Goal: Transaction & Acquisition: Subscribe to service/newsletter

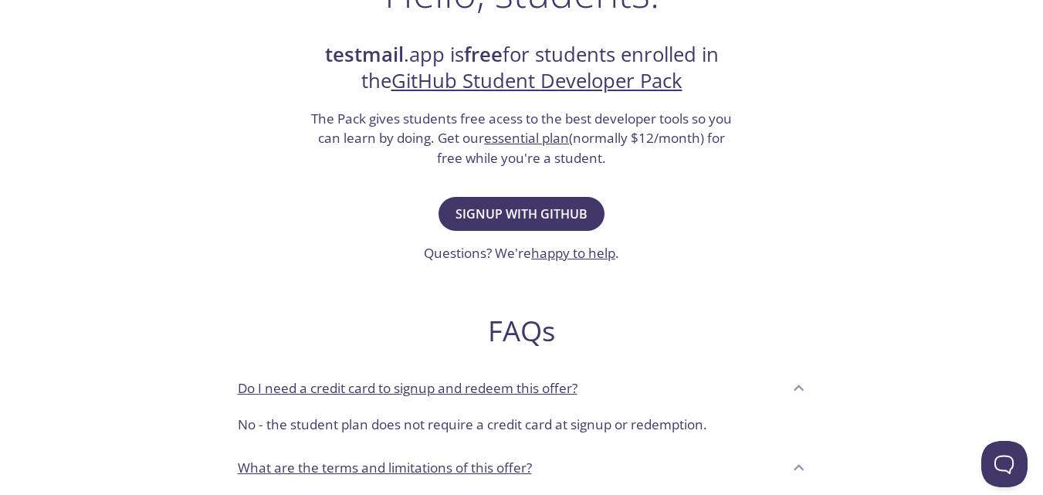
scroll to position [283, 0]
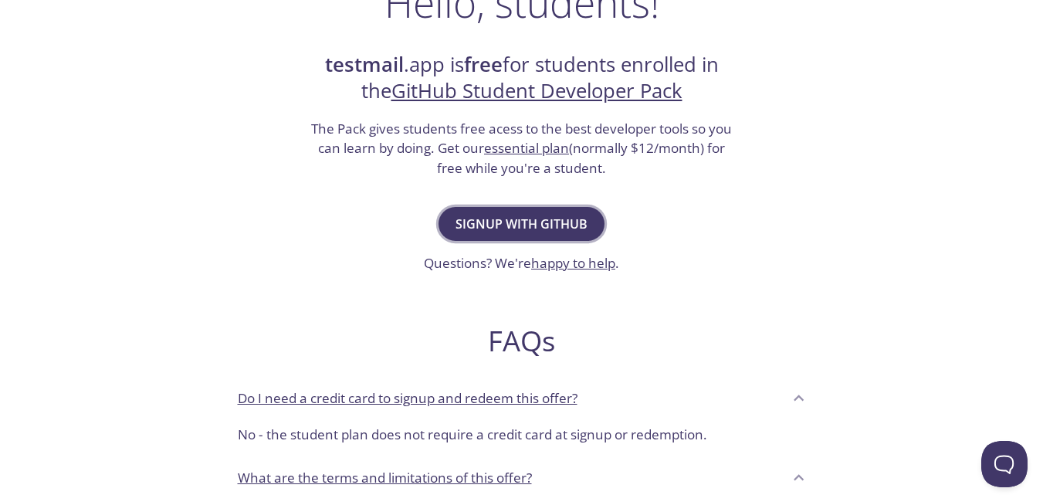
click at [577, 223] on span "Signup with GitHub" at bounding box center [521, 224] width 132 height 22
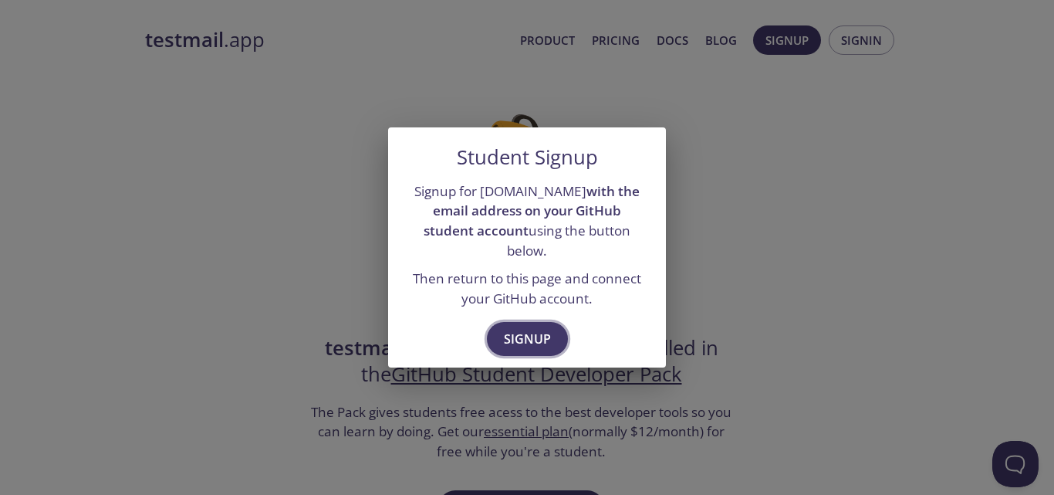
click at [522, 328] on span "Signup" at bounding box center [527, 339] width 47 height 22
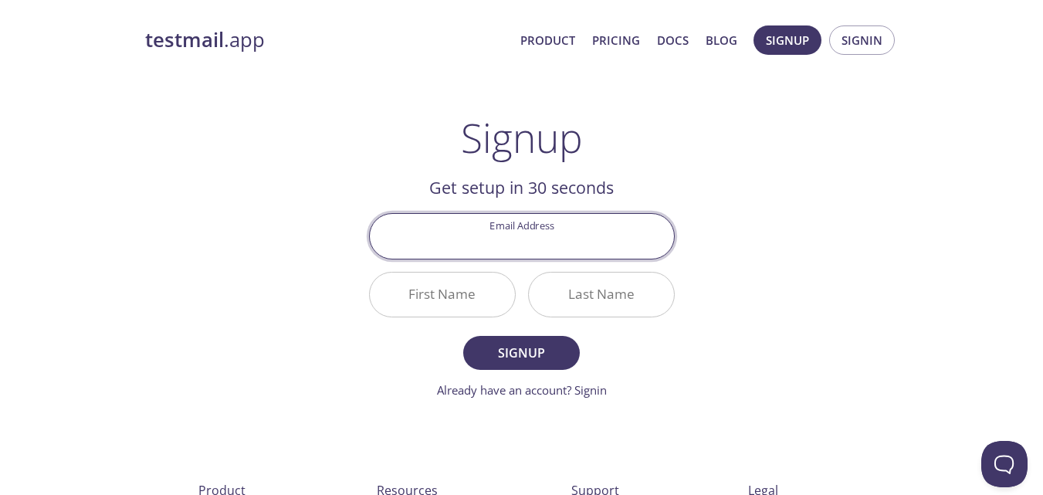
paste input "jalaljaja79@gmail.com"
drag, startPoint x: 496, startPoint y: 248, endPoint x: 435, endPoint y: 245, distance: 61.0
click at [435, 245] on input "jalaljaja79@gmail.com" at bounding box center [522, 236] width 304 height 44
type input "jalaljaja79@gmail.com"
click at [438, 310] on input "First Name" at bounding box center [442, 294] width 145 height 44
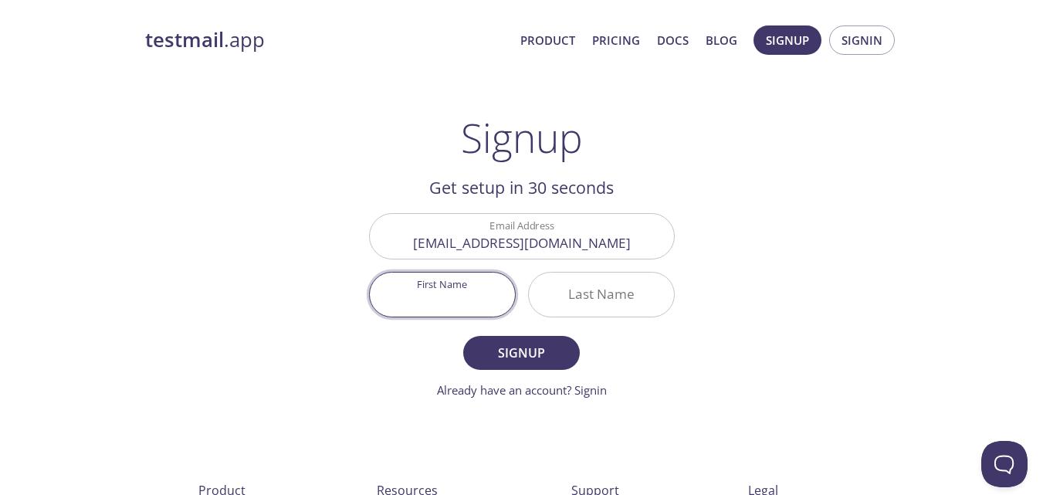
paste input "Jalaljaja"
drag, startPoint x: 479, startPoint y: 299, endPoint x: 441, endPoint y: 303, distance: 38.8
click at [441, 303] on input "Jalaljaja" at bounding box center [442, 294] width 145 height 44
click at [445, 306] on input "Jalaljaja" at bounding box center [442, 294] width 145 height 44
drag, startPoint x: 480, startPoint y: 302, endPoint x: 445, endPoint y: 302, distance: 35.5
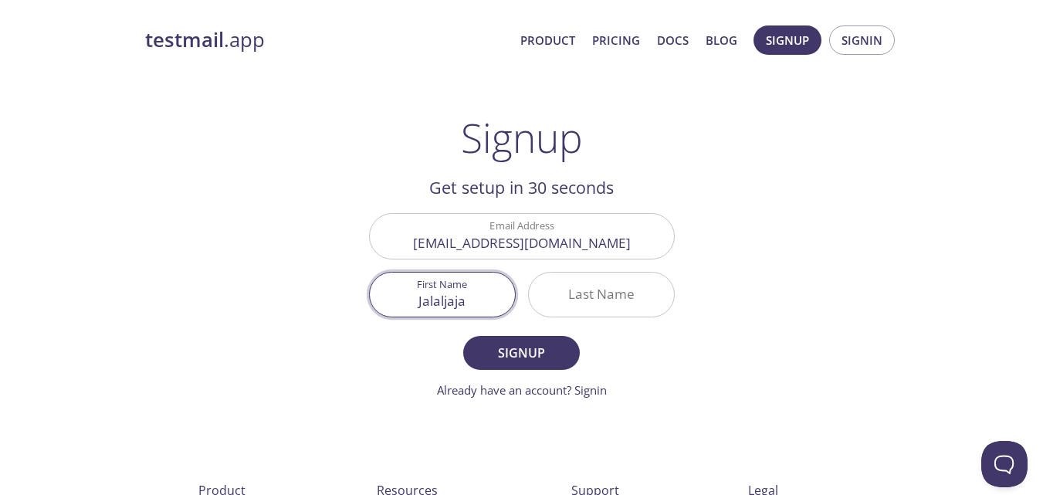
click at [445, 302] on input "Jalaljaja" at bounding box center [442, 294] width 145 height 44
type input "[PERSON_NAME]"
click at [577, 291] on input "Last Name" at bounding box center [601, 294] width 145 height 44
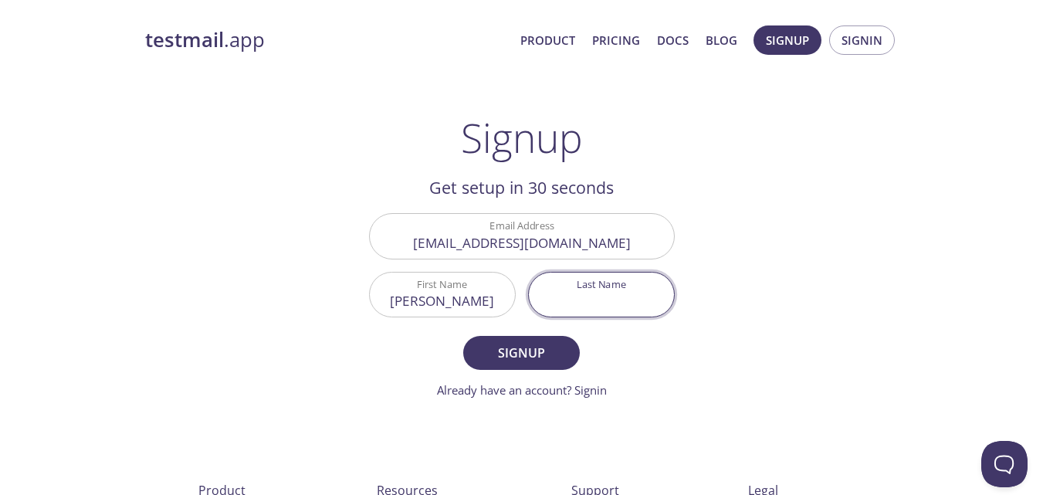
paste input "jalaljaja"
drag, startPoint x: 571, startPoint y: 303, endPoint x: 604, endPoint y: 303, distance: 32.4
click at [604, 303] on input "jalaljaja" at bounding box center [601, 294] width 145 height 44
type input "jaja"
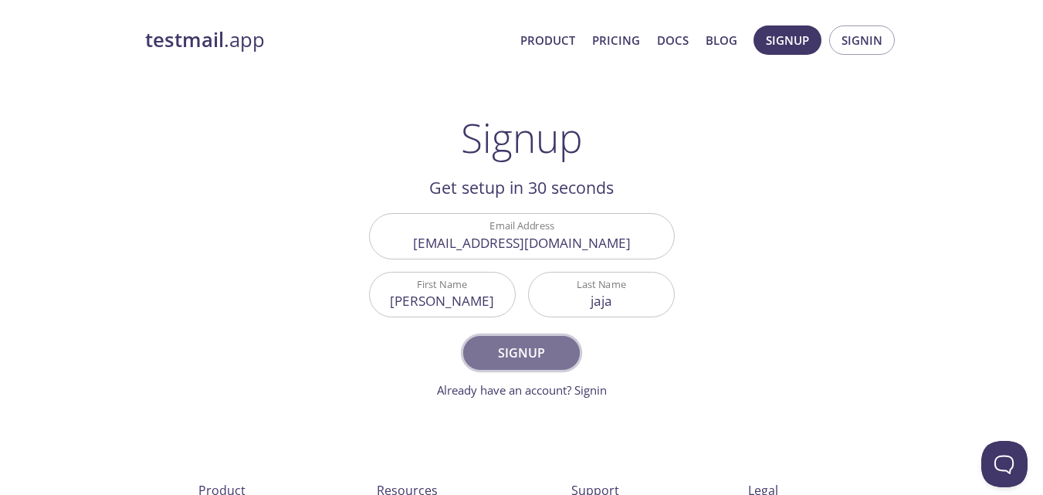
click at [526, 360] on span "Signup" at bounding box center [521, 353] width 82 height 22
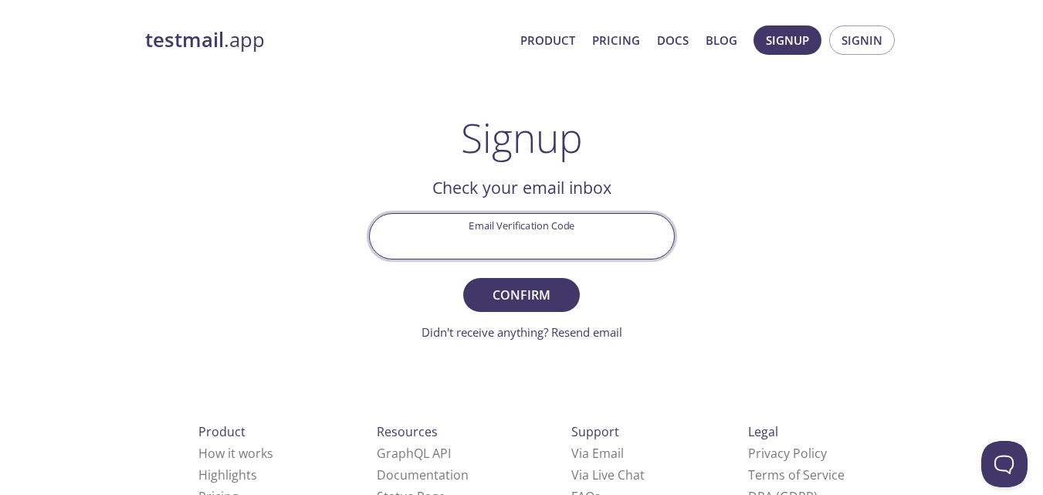
click at [571, 256] on input "Email Verification Code" at bounding box center [522, 236] width 304 height 44
paste input "7WDFJ1Q"
type input "7WDFJ1Q"
click at [547, 287] on span "Confirm" at bounding box center [521, 295] width 82 height 22
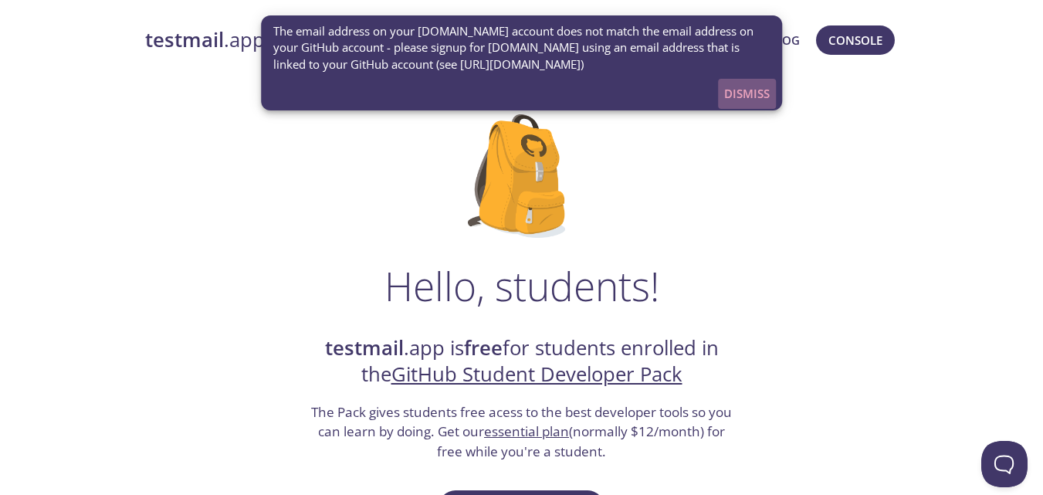
click at [765, 91] on span "Dismiss" at bounding box center [747, 93] width 46 height 20
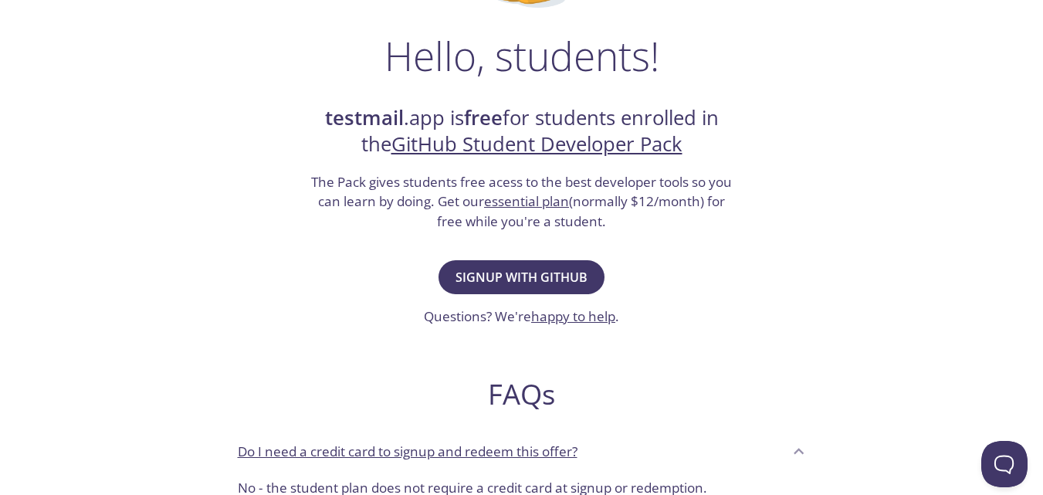
scroll to position [228, 0]
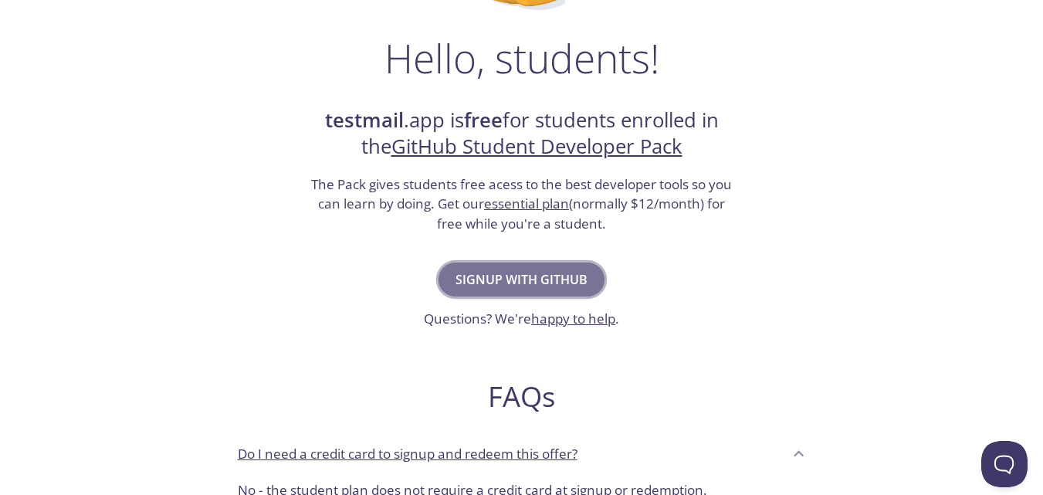
click at [533, 292] on button "Signup with GitHub" at bounding box center [521, 279] width 166 height 34
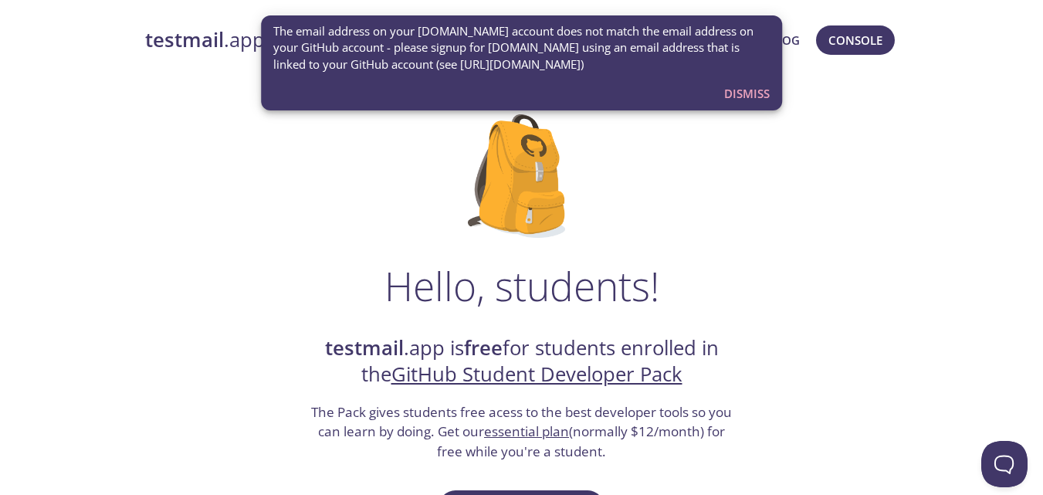
click at [749, 64] on span "The email address on your testmail.app account does not match the email address…" at bounding box center [521, 47] width 497 height 49
click at [750, 97] on span "Dismiss" at bounding box center [747, 93] width 46 height 20
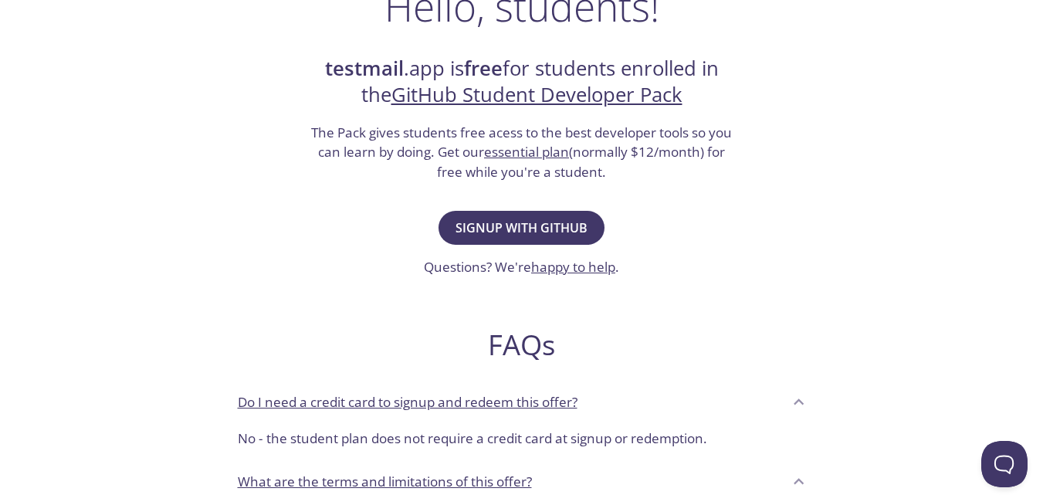
scroll to position [277, 0]
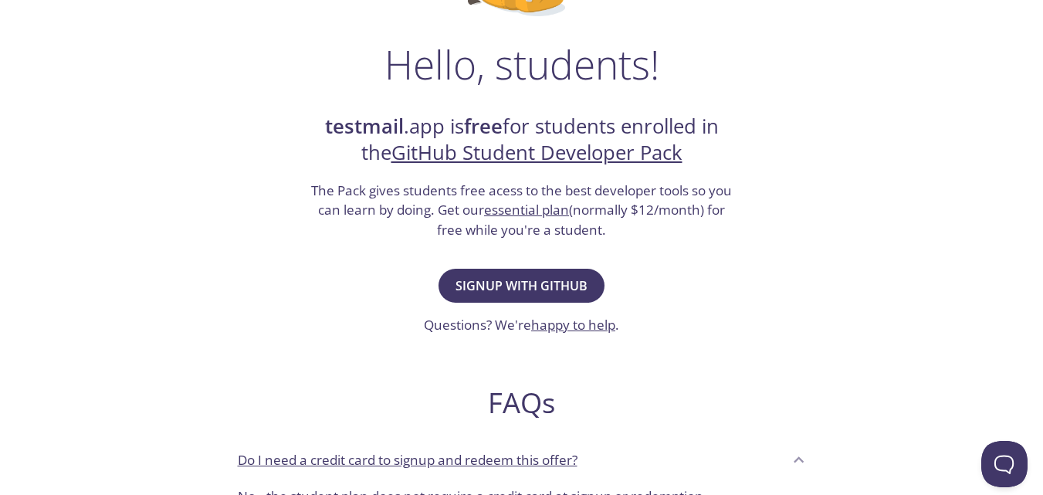
scroll to position [226, 0]
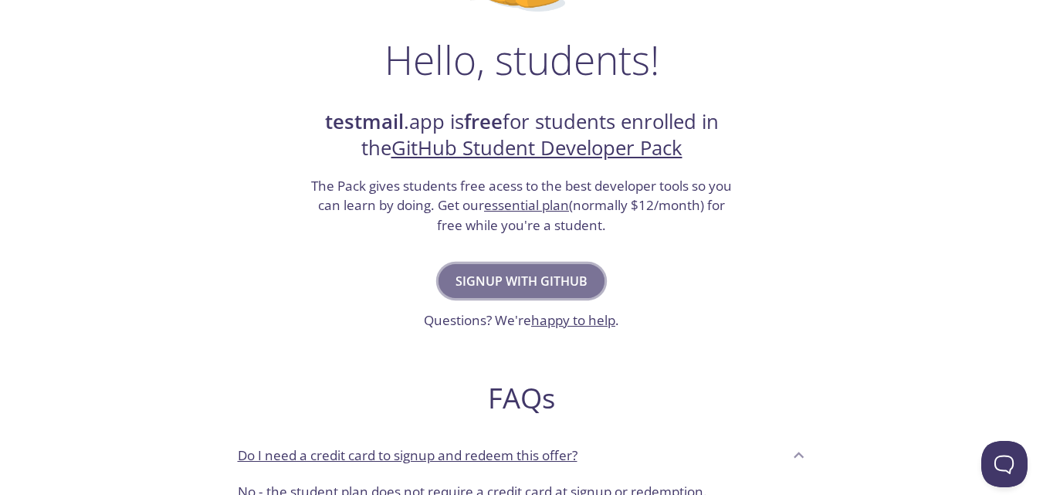
click at [543, 280] on span "Signup with GitHub" at bounding box center [521, 281] width 132 height 22
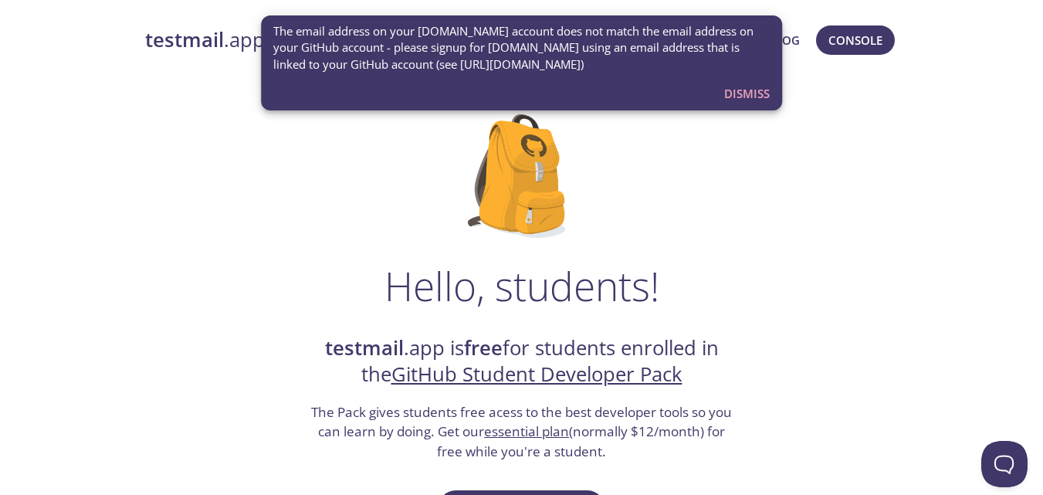
click at [536, 380] on link "GitHub Student Developer Pack" at bounding box center [536, 373] width 291 height 27
click at [763, 103] on span "Dismiss" at bounding box center [747, 93] width 46 height 20
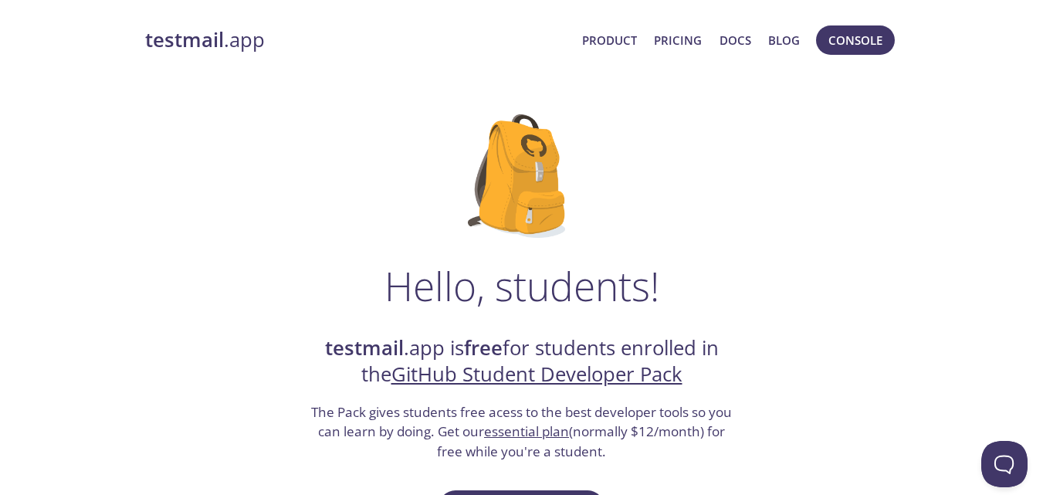
scroll to position [2, 0]
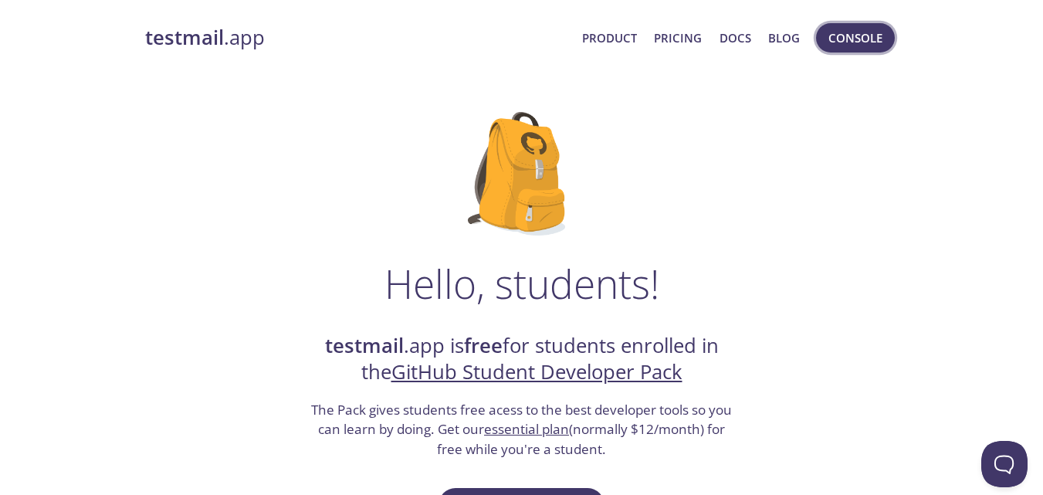
click at [872, 45] on span "Console" at bounding box center [855, 38] width 54 height 20
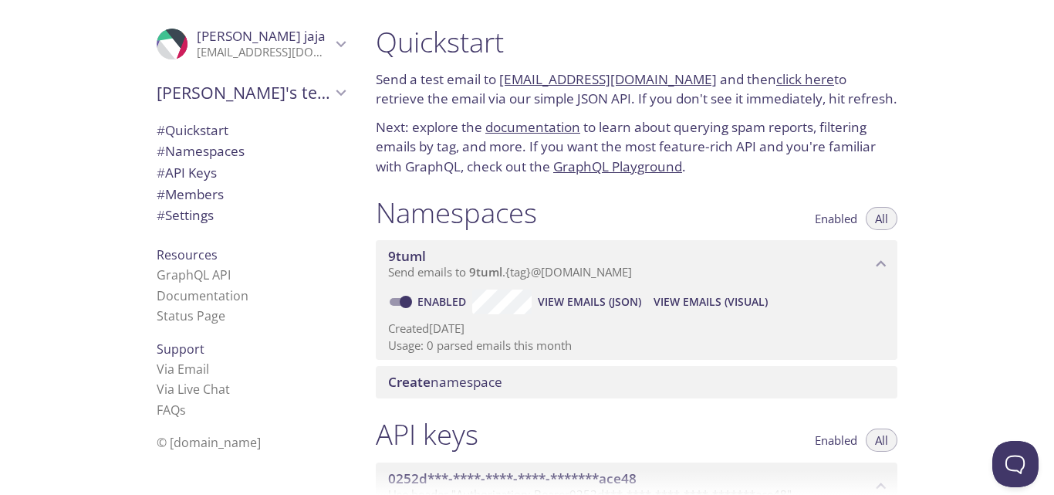
click at [331, 39] on icon "Jalal jaja" at bounding box center [341, 44] width 20 height 20
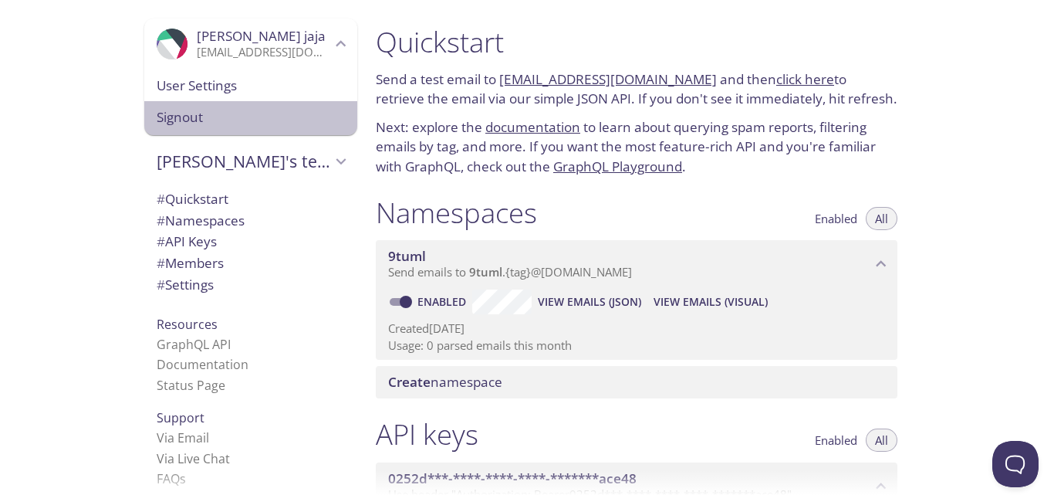
click at [239, 127] on span "Signout" at bounding box center [251, 117] width 188 height 20
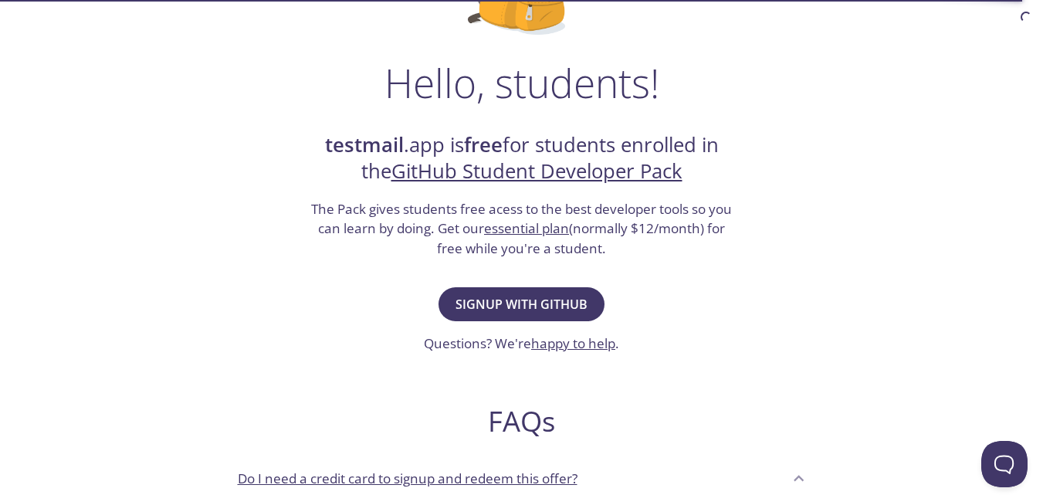
scroll to position [228, 0]
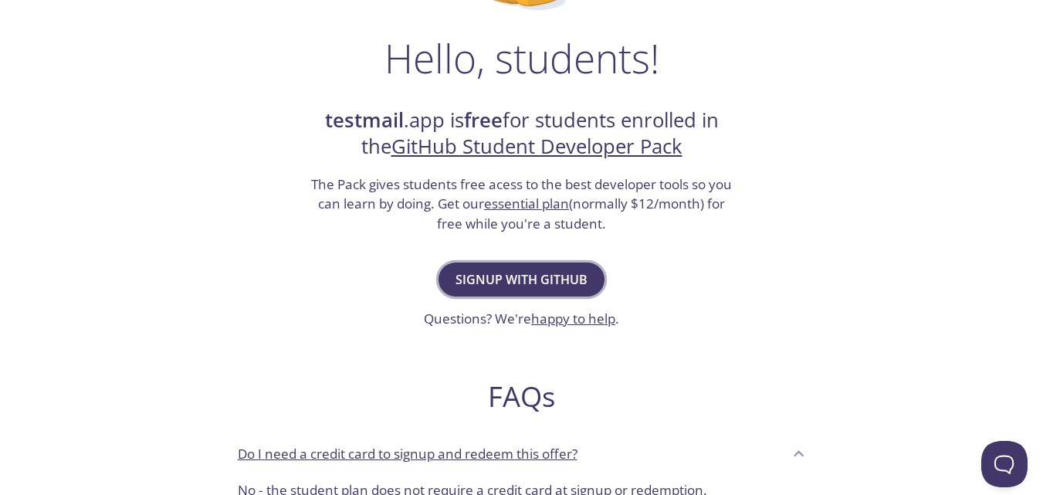
click at [504, 276] on span "Signup with GitHub" at bounding box center [521, 280] width 132 height 22
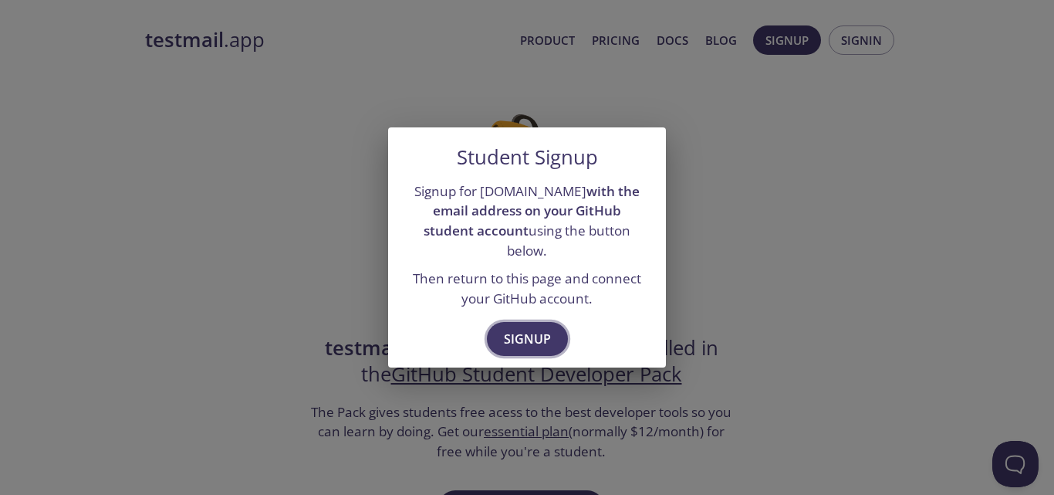
click at [522, 337] on span "Signup" at bounding box center [527, 339] width 47 height 22
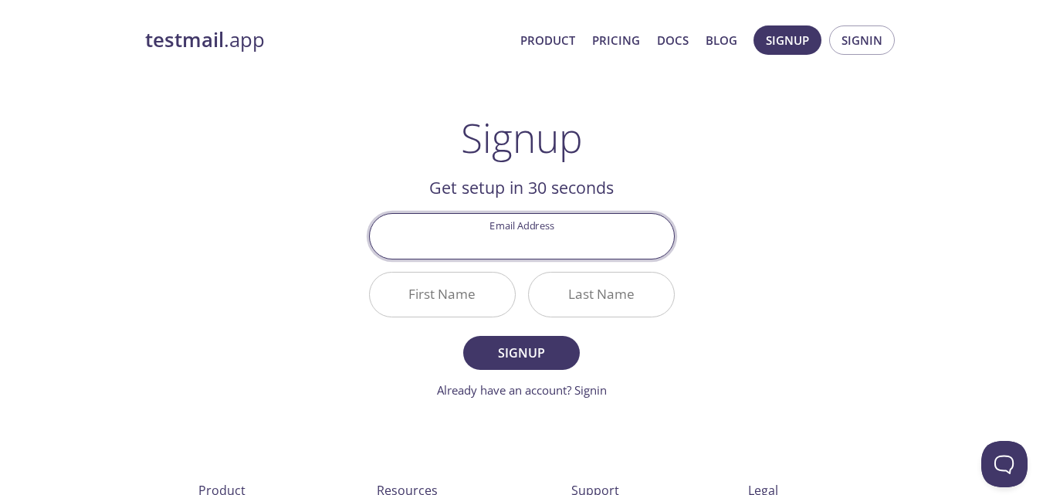
paste input "[PERSON_NAME][EMAIL_ADDRESS][DOMAIN_NAME]"
drag, startPoint x: 421, startPoint y: 243, endPoint x: 448, endPoint y: 241, distance: 27.1
click at [448, 241] on input "[PERSON_NAME][EMAIL_ADDRESS][DOMAIN_NAME]" at bounding box center [522, 236] width 304 height 44
type input "[PERSON_NAME][EMAIL_ADDRESS][DOMAIN_NAME]"
click at [439, 291] on input "First Name" at bounding box center [442, 294] width 145 height 44
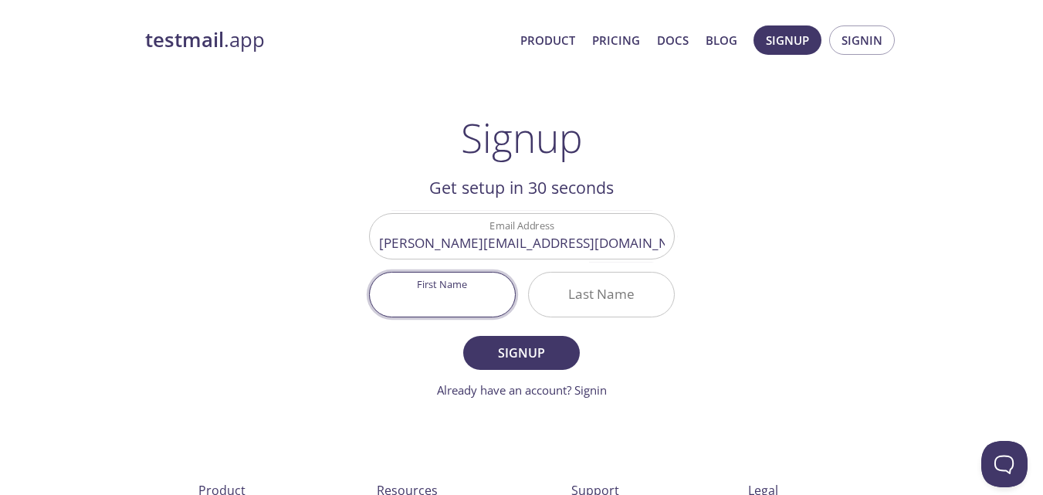
paste input "[PERSON_NAME]"
type input "[PERSON_NAME]"
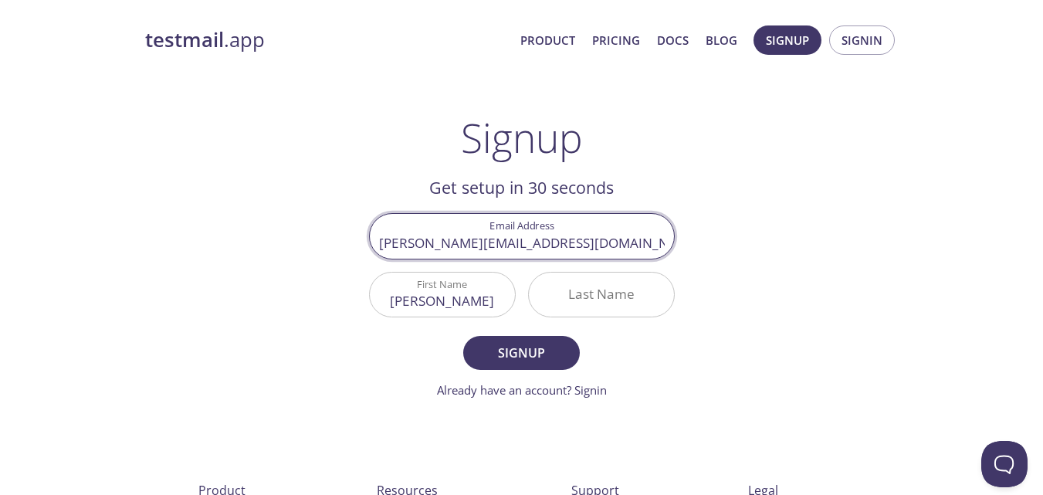
drag, startPoint x: 487, startPoint y: 245, endPoint x: 453, endPoint y: 243, distance: 34.0
click at [453, 243] on input "[PERSON_NAME][EMAIL_ADDRESS][DOMAIN_NAME]" at bounding box center [522, 236] width 304 height 44
click at [651, 279] on input "Last Name" at bounding box center [601, 294] width 145 height 44
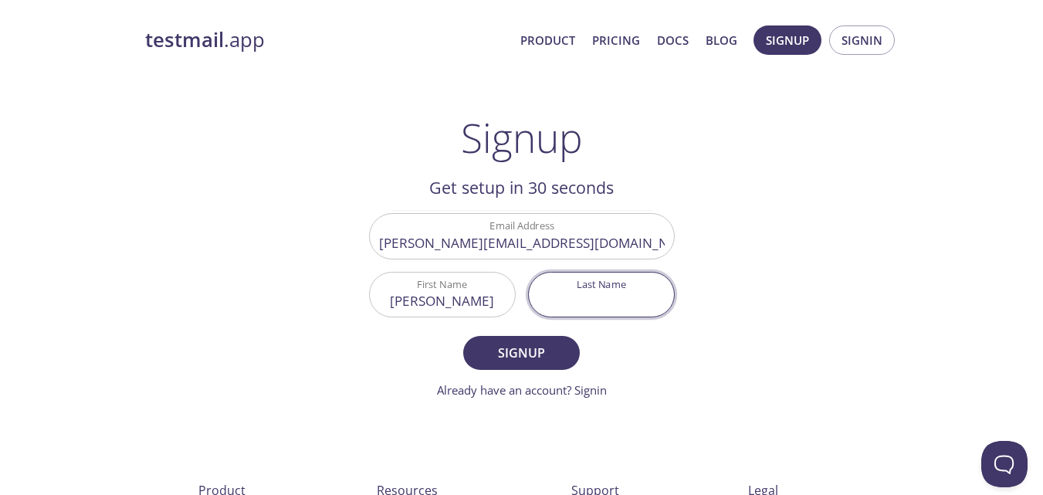
paste input "idsaid"
click at [592, 303] on input "idsaid" at bounding box center [601, 294] width 145 height 44
type input "id said"
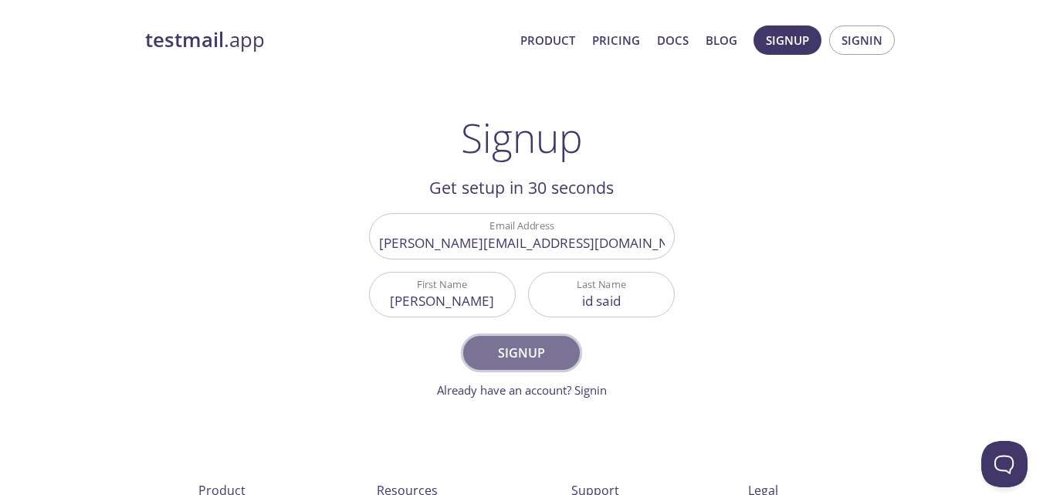
click at [532, 357] on span "Signup" at bounding box center [521, 353] width 82 height 22
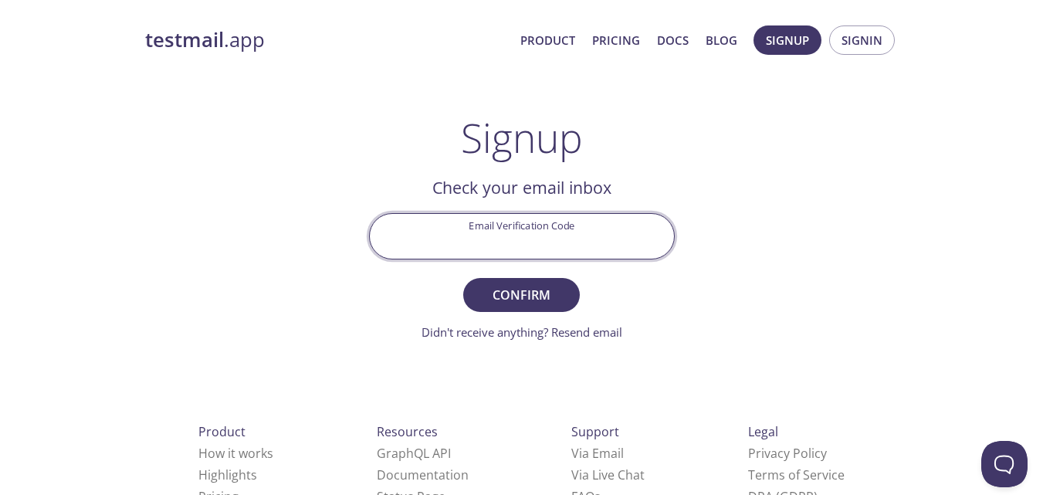
click at [524, 244] on input "Email Verification Code" at bounding box center [522, 236] width 304 height 44
paste input "A37V966"
type input "A37V966"
click at [531, 294] on span "Confirm" at bounding box center [521, 295] width 82 height 22
